Goal: Task Accomplishment & Management: Complete application form

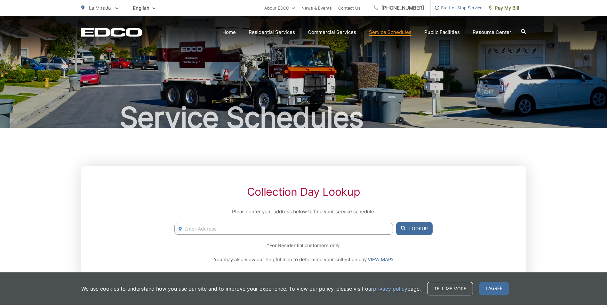
click at [264, 230] on input "Enter Address" at bounding box center [283, 229] width 218 height 12
click at [264, 241] on li "[STREET_ADDRESS]" at bounding box center [283, 242] width 218 height 10
type input "[STREET_ADDRESS]"
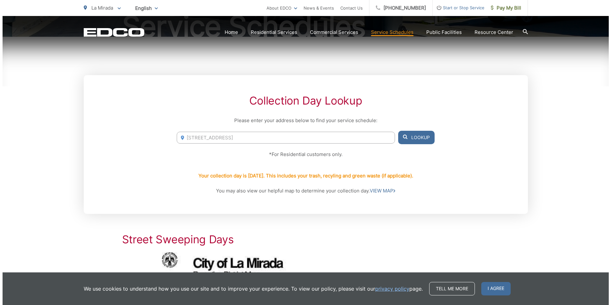
scroll to position [111, 0]
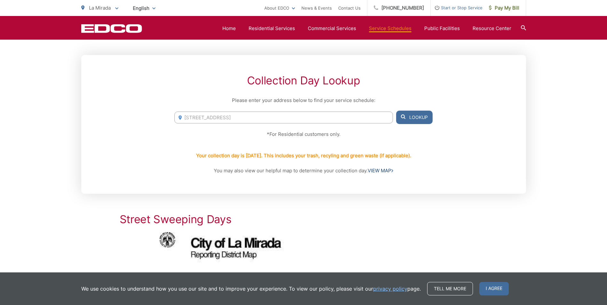
click at [381, 171] on link "VIEW MAP" at bounding box center [380, 171] width 26 height 8
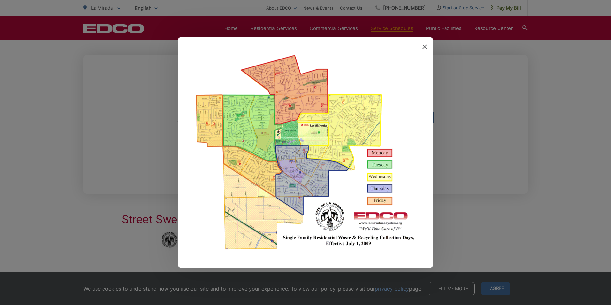
click at [427, 47] on div at bounding box center [306, 152] width 256 height 231
click at [425, 46] on icon at bounding box center [425, 47] width 4 height 4
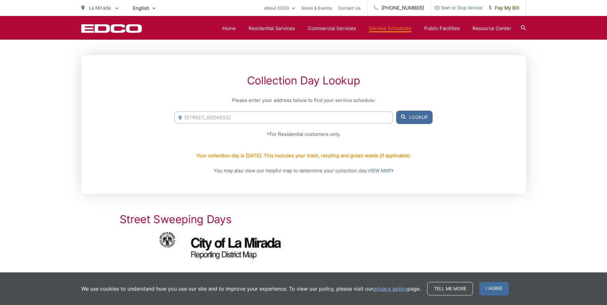
click at [452, 6] on span "Start or Stop Service" at bounding box center [456, 8] width 52 height 8
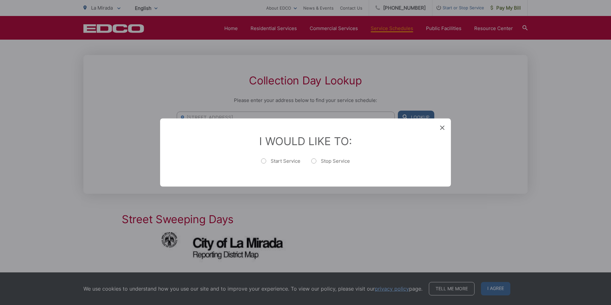
click at [264, 162] on label "Start Service" at bounding box center [280, 164] width 39 height 13
radio input "true"
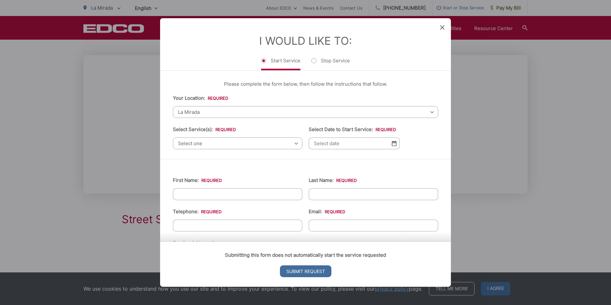
click at [214, 144] on span "Select one" at bounding box center [238, 144] width 130 height 12
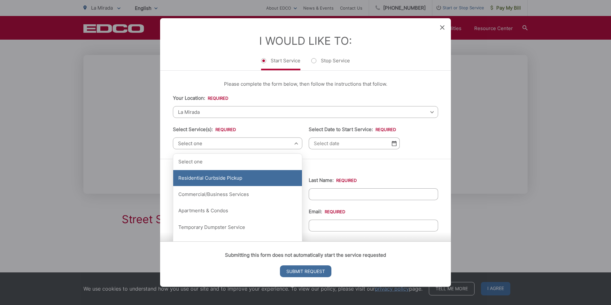
click at [205, 183] on div "Residential Curbside Pickup" at bounding box center [237, 178] width 129 height 16
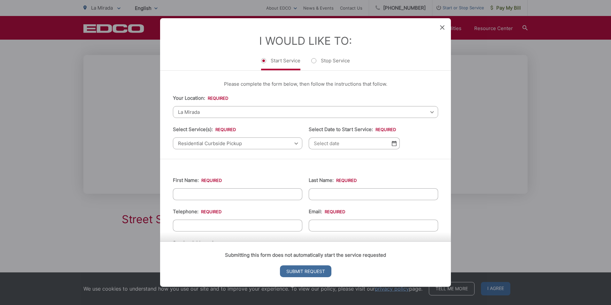
click at [335, 145] on input "Select Date to Start Service: *" at bounding box center [354, 144] width 91 height 12
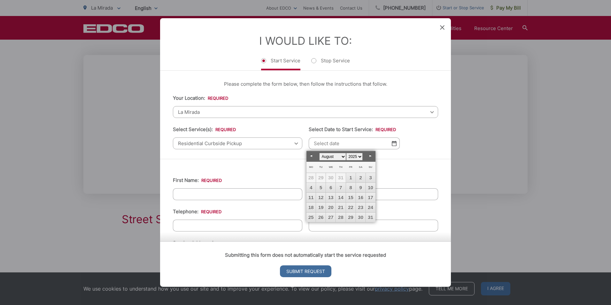
click at [370, 155] on link "Next" at bounding box center [371, 156] width 10 height 10
click at [313, 178] on link "1" at bounding box center [312, 178] width 10 height 10
type input "[DATE]"
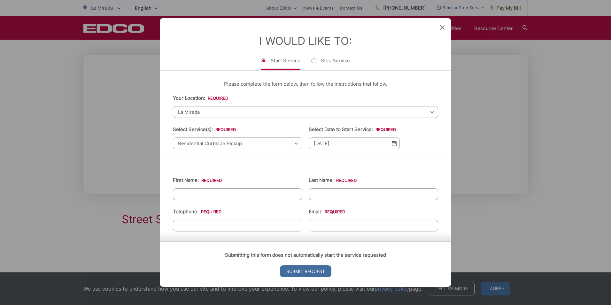
click at [209, 194] on input "First Name: *" at bounding box center [238, 194] width 130 height 12
type input "[PERSON_NAME]"
type input "9096884107"
type input "[EMAIL_ADDRESS][DOMAIN_NAME]"
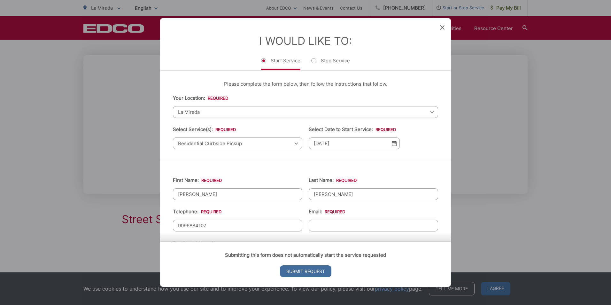
type input "WHITTIER"
type input "91744"
type input "952 graybar"
type input "[PHONE_NUMBER]"
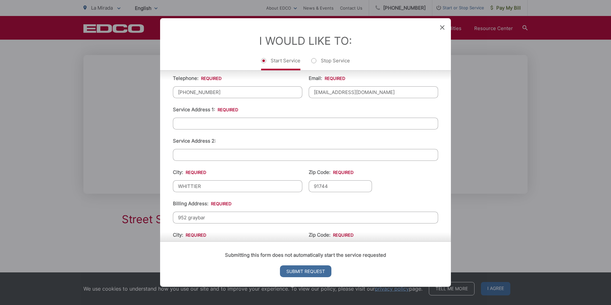
scroll to position [134, 0]
click at [195, 123] on input "Service Address 1: *" at bounding box center [305, 123] width 265 height 12
type input "[STREET_ADDRESS]"
click at [218, 185] on input "WHITTIER" at bounding box center [238, 186] width 130 height 12
type input "W"
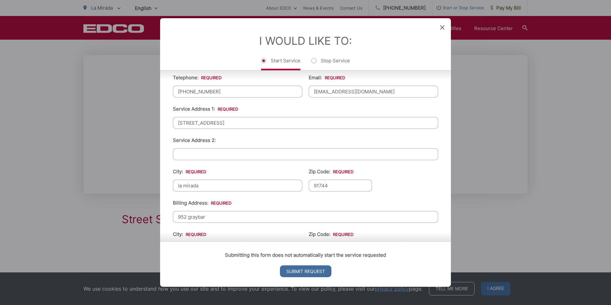
type input "la mirada"
click at [329, 185] on input "91744" at bounding box center [340, 186] width 63 height 12
type input "9"
type input "90638"
type input "9"
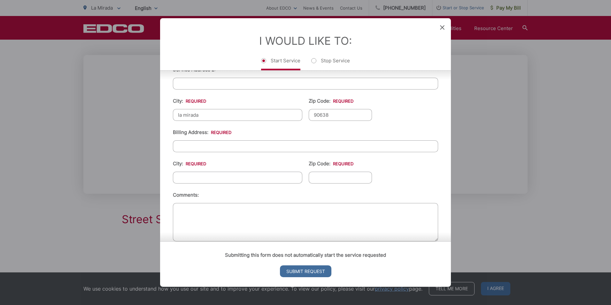
scroll to position [217, 0]
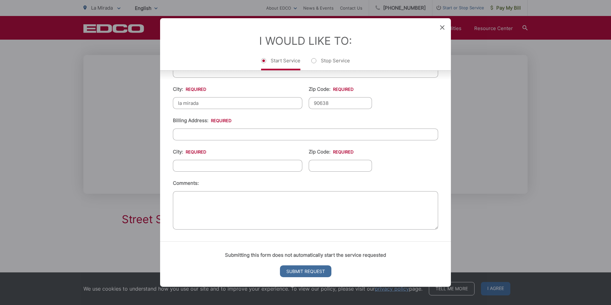
click at [202, 134] on input "Billing Address: *" at bounding box center [305, 135] width 265 height 12
type input "952 graybar"
click at [212, 160] on input "City: *" at bounding box center [238, 166] width 130 height 12
type input "La [PERSON_NAME]"
type input "91744"
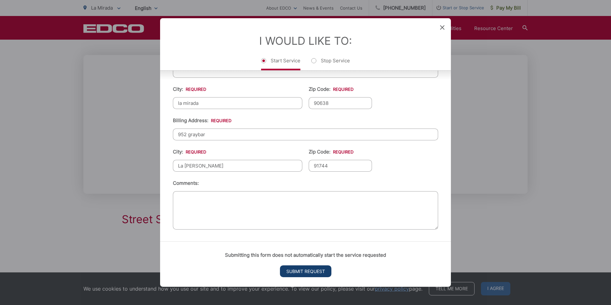
click at [316, 272] on input "Submit Request" at bounding box center [305, 271] width 51 height 12
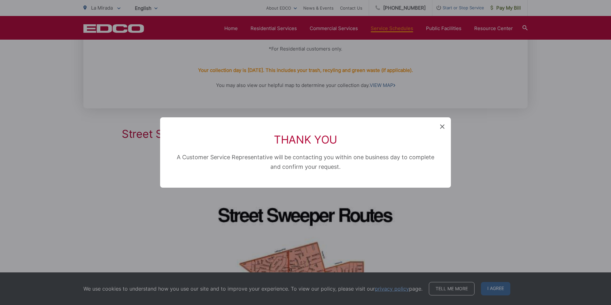
click at [442, 127] on icon at bounding box center [442, 126] width 4 height 4
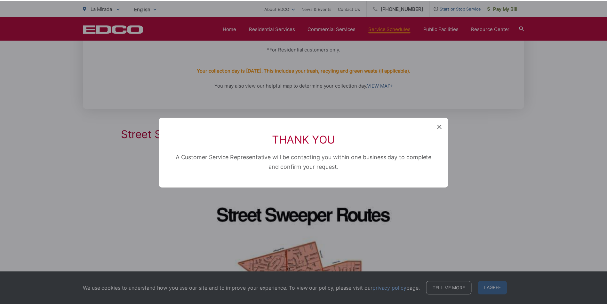
scroll to position [111, 0]
